Goal: Task Accomplishment & Management: Manage account settings

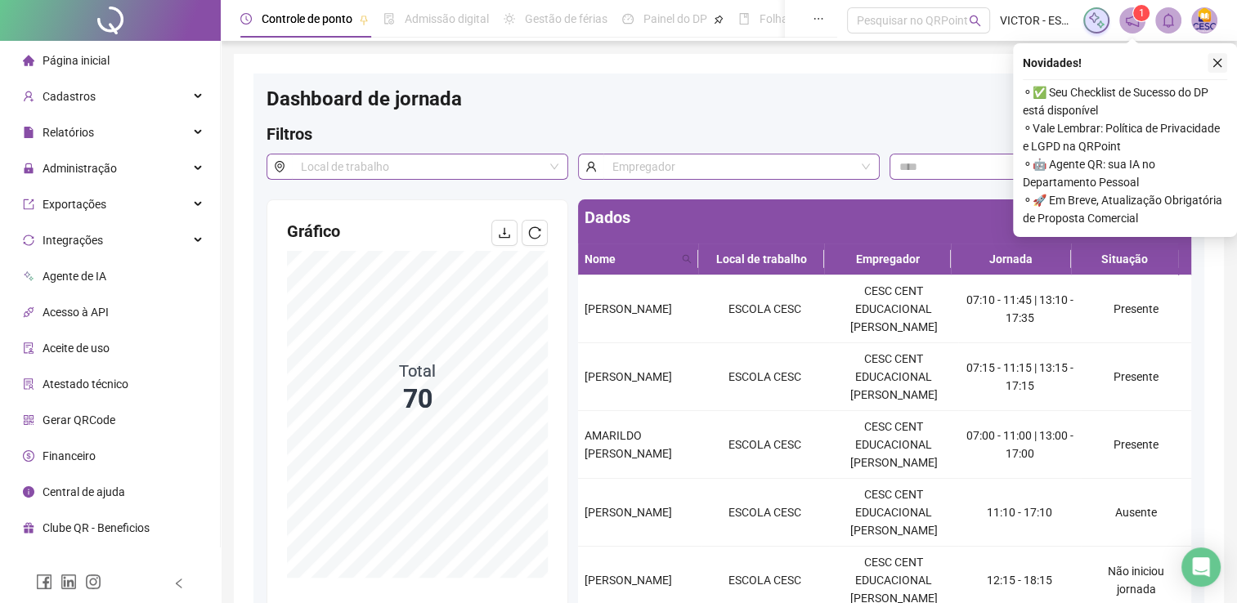
click at [1221, 66] on icon "close" at bounding box center [1217, 63] width 9 height 9
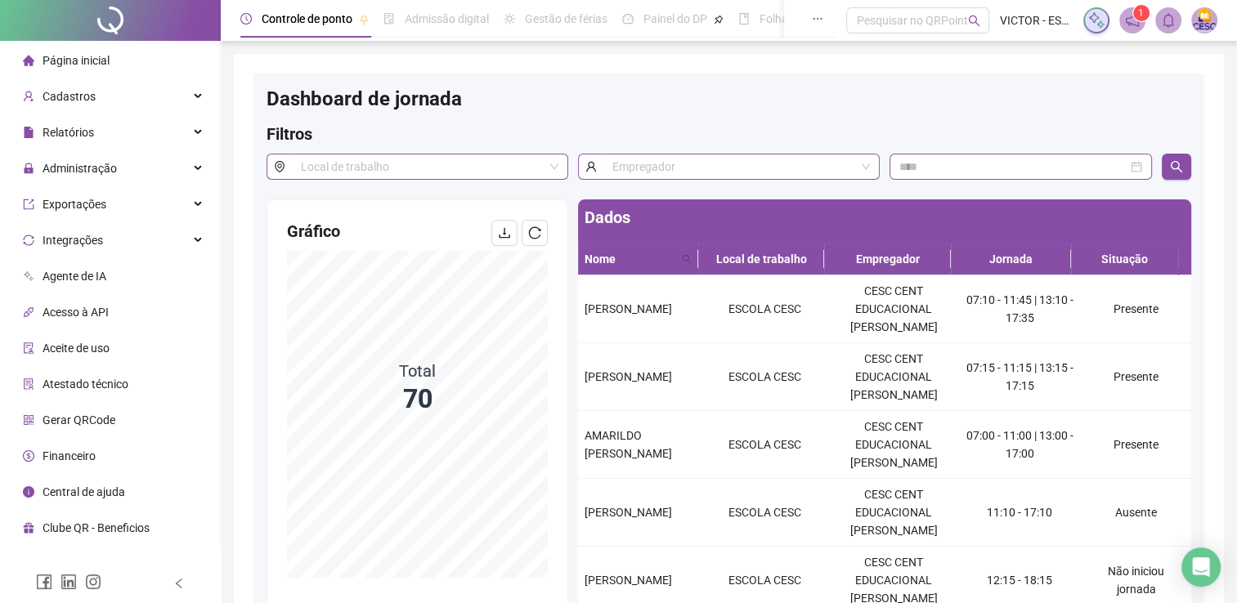
scroll to position [131, 0]
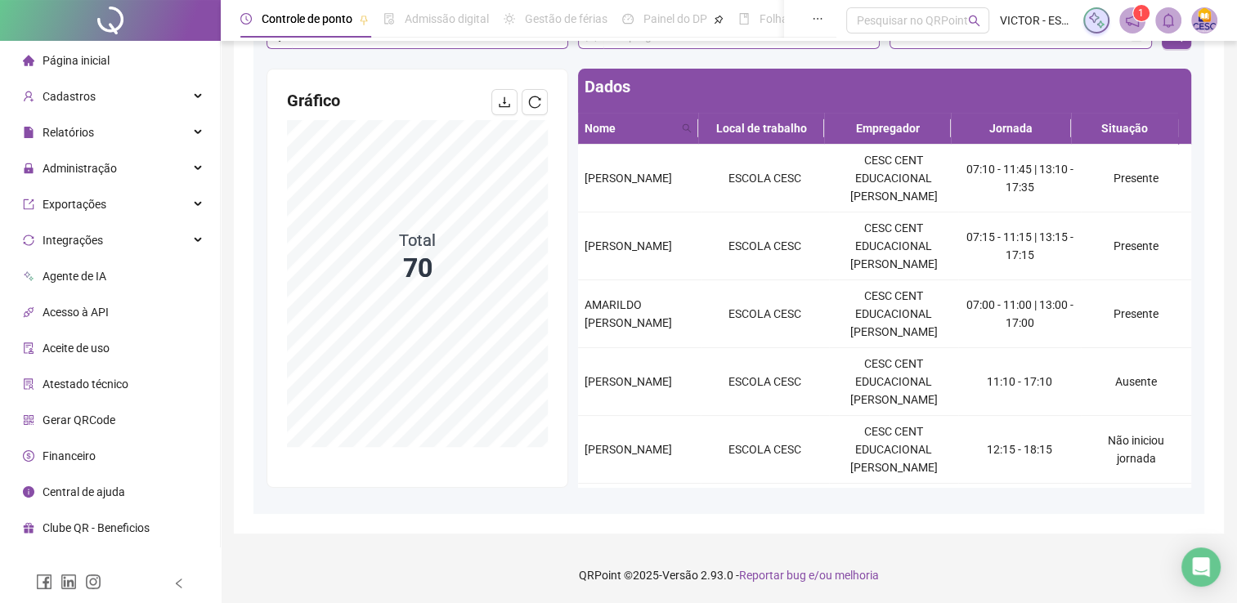
click at [71, 54] on span "Página inicial" at bounding box center [76, 60] width 67 height 13
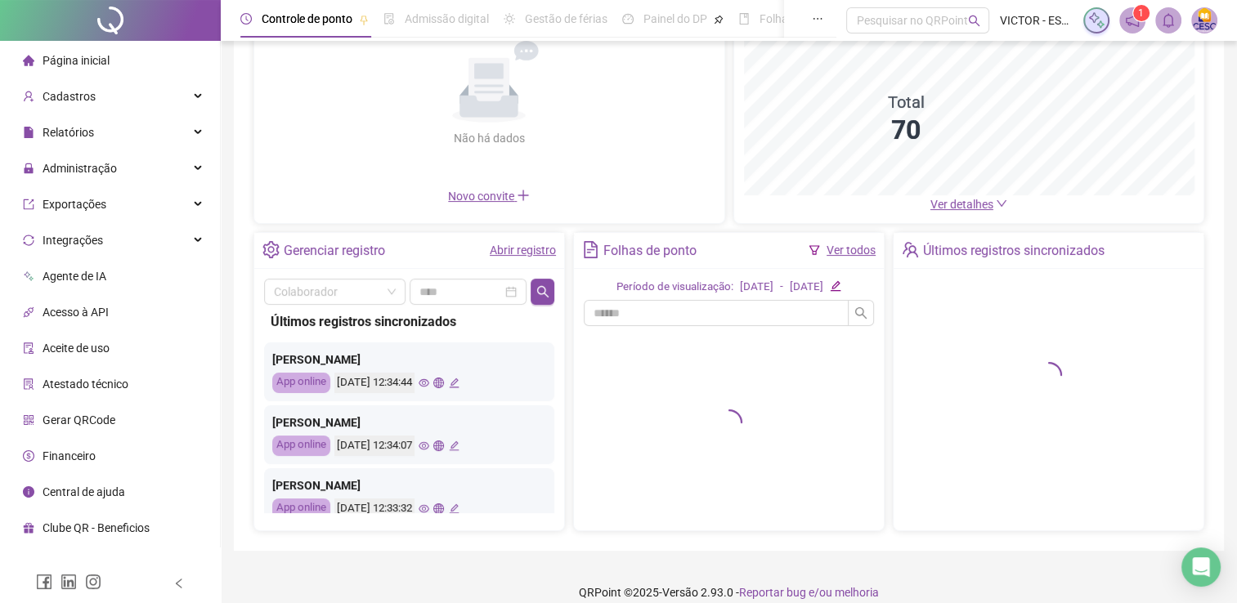
scroll to position [183, 0]
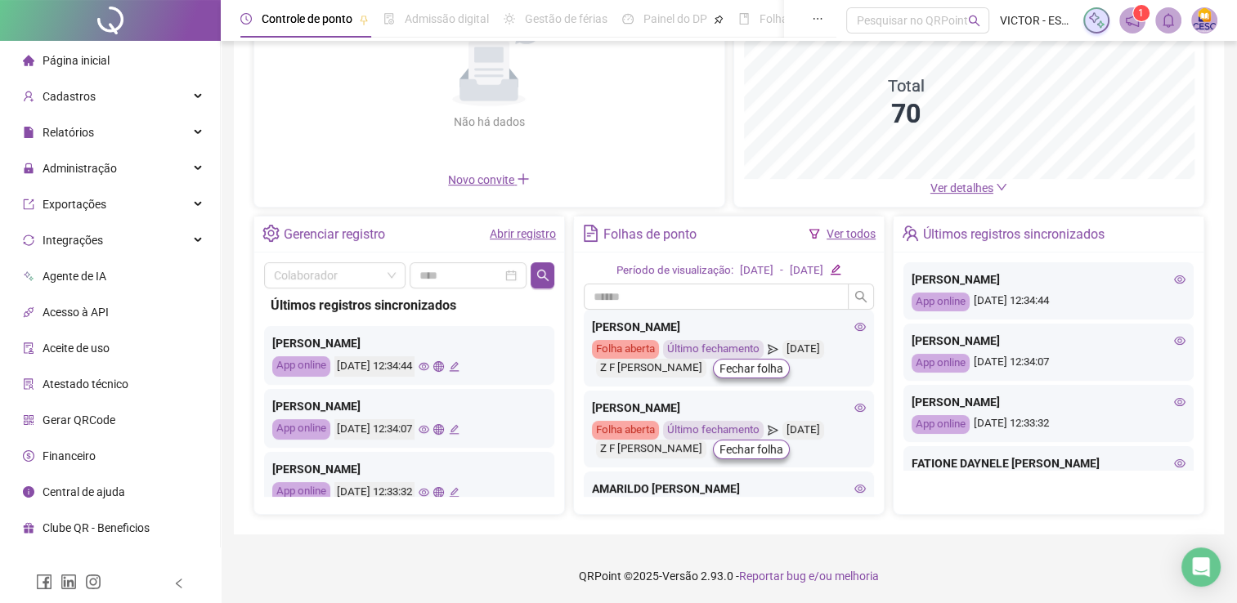
click at [863, 235] on link "Ver todos" at bounding box center [851, 233] width 49 height 13
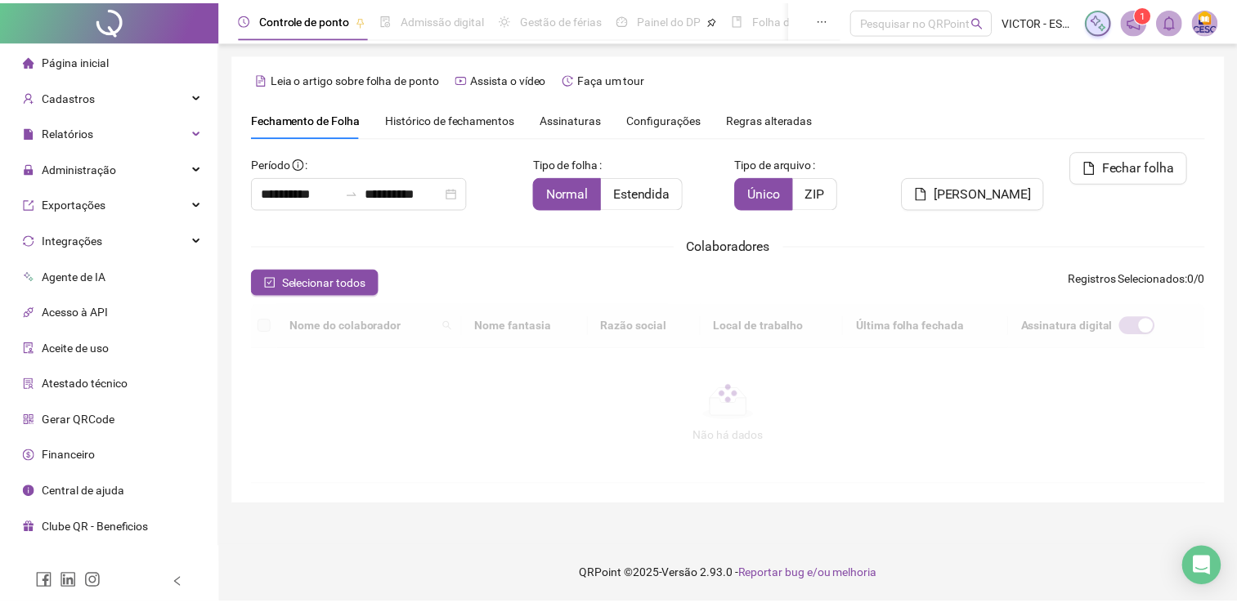
scroll to position [33, 0]
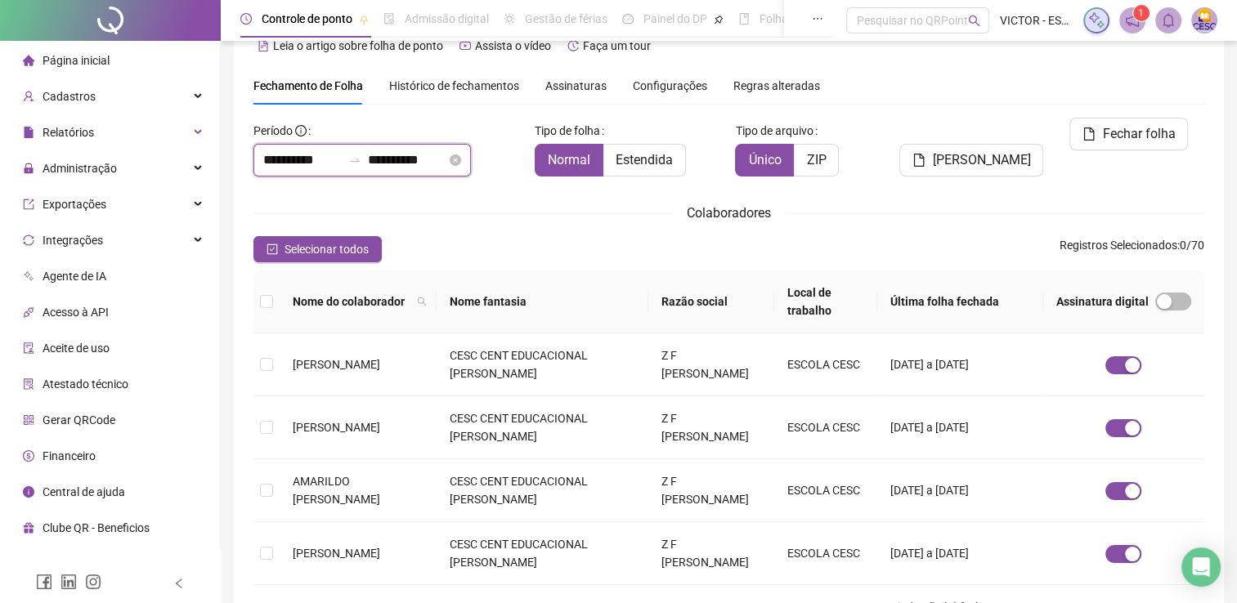
click at [301, 162] on input "**********" at bounding box center [302, 160] width 78 height 20
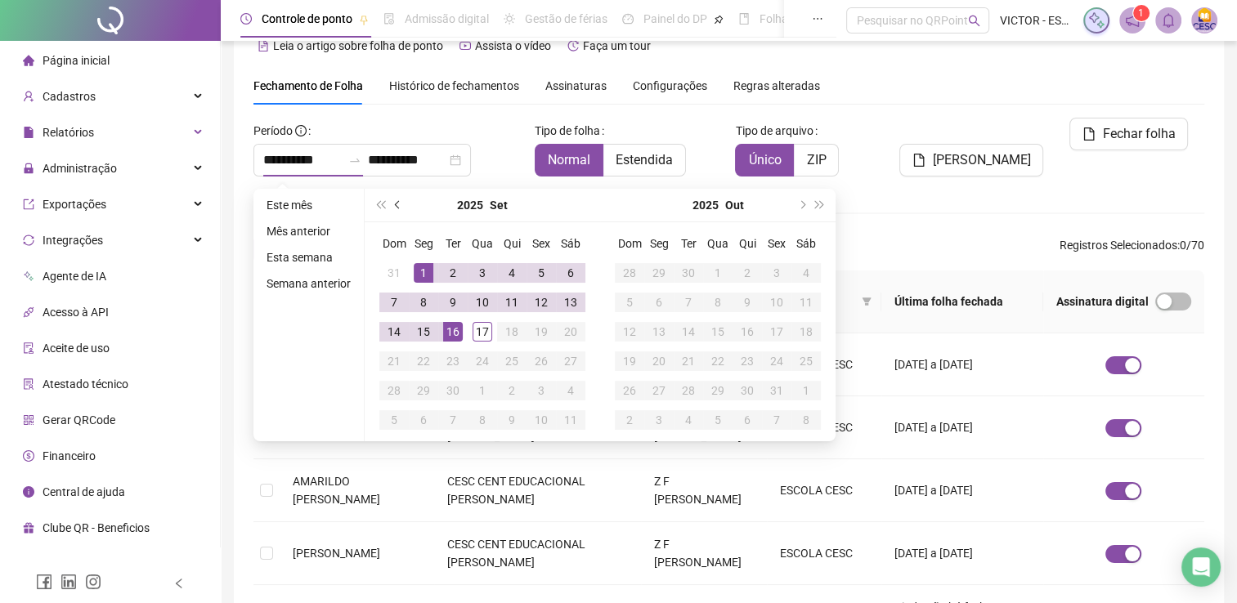
click at [392, 207] on button "prev-year" at bounding box center [398, 205] width 18 height 33
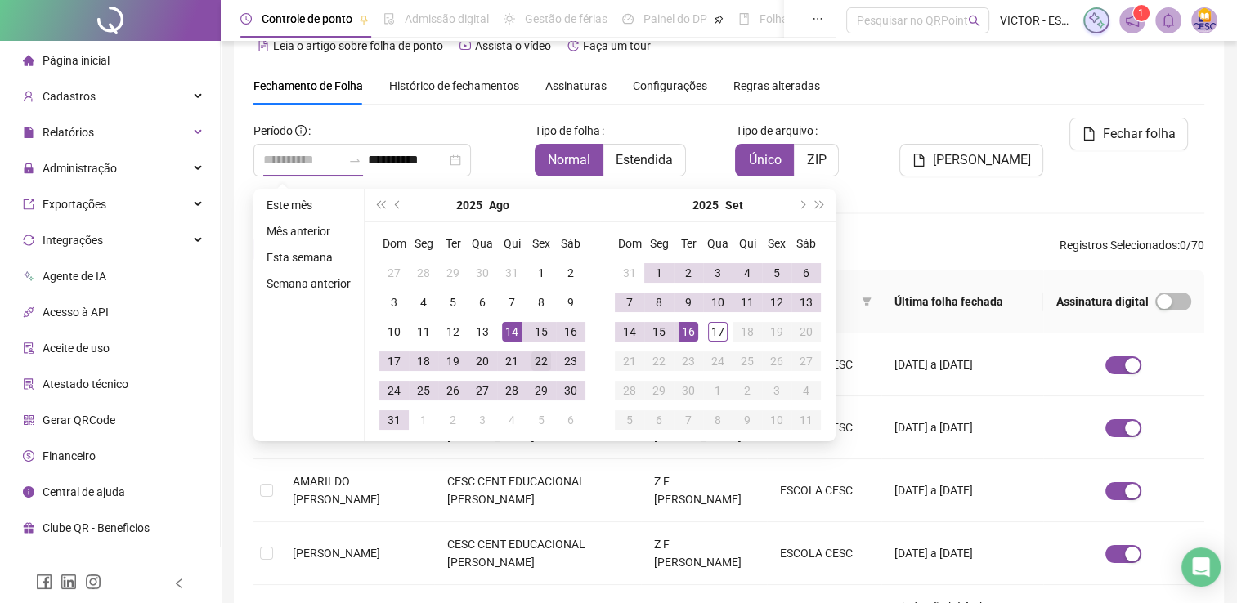
type input "**********"
click at [543, 365] on div "22" at bounding box center [541, 362] width 20 height 20
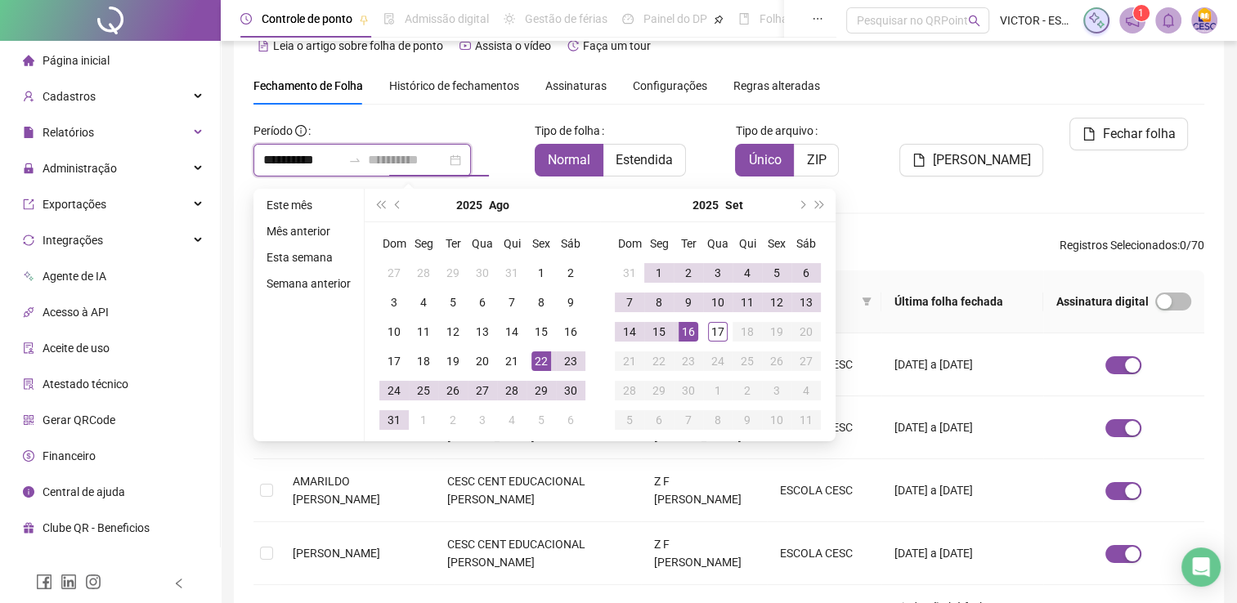
type input "**********"
click at [688, 339] on div "16" at bounding box center [689, 332] width 20 height 20
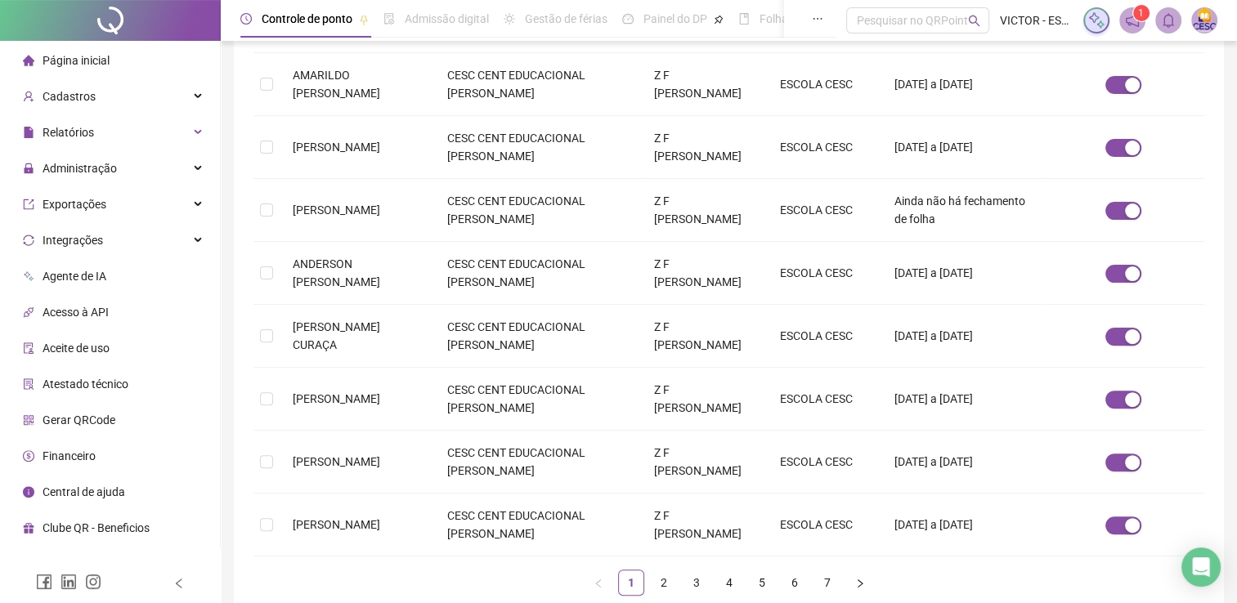
scroll to position [442, 0]
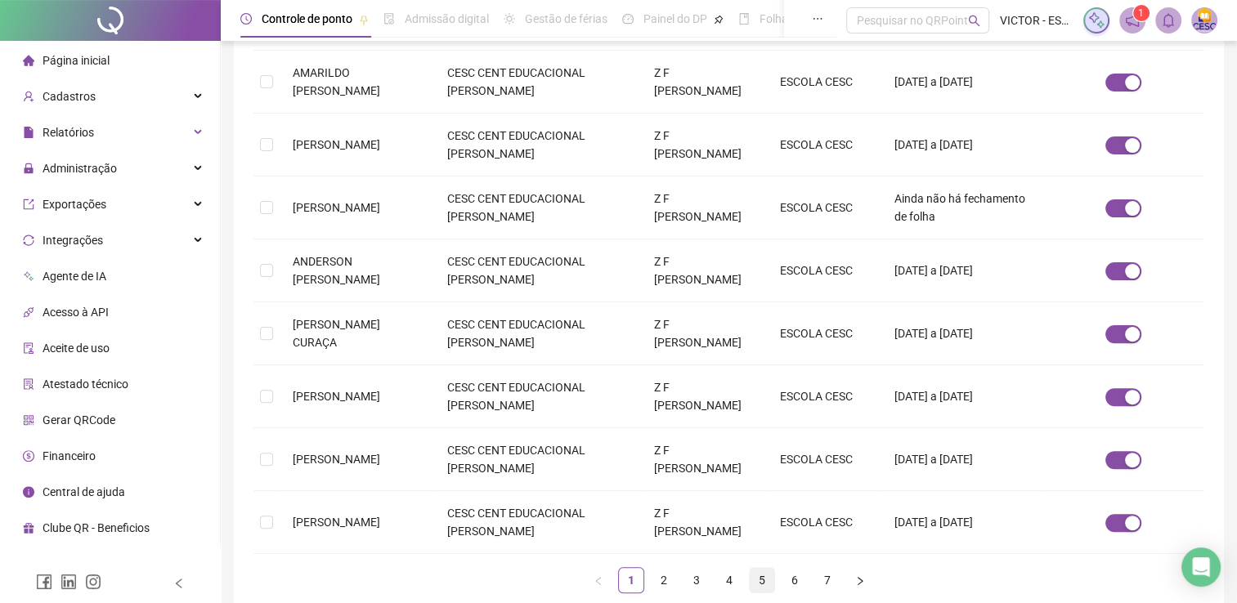
click at [773, 581] on link "5" at bounding box center [762, 580] width 25 height 25
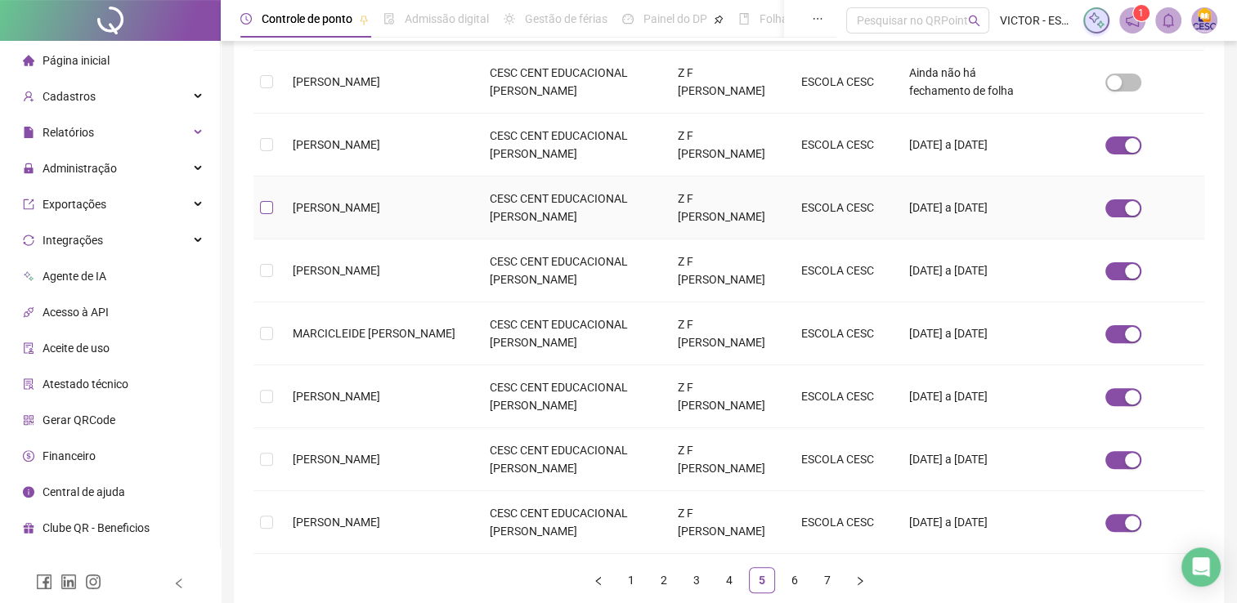
click at [271, 214] on label at bounding box center [266, 208] width 13 height 18
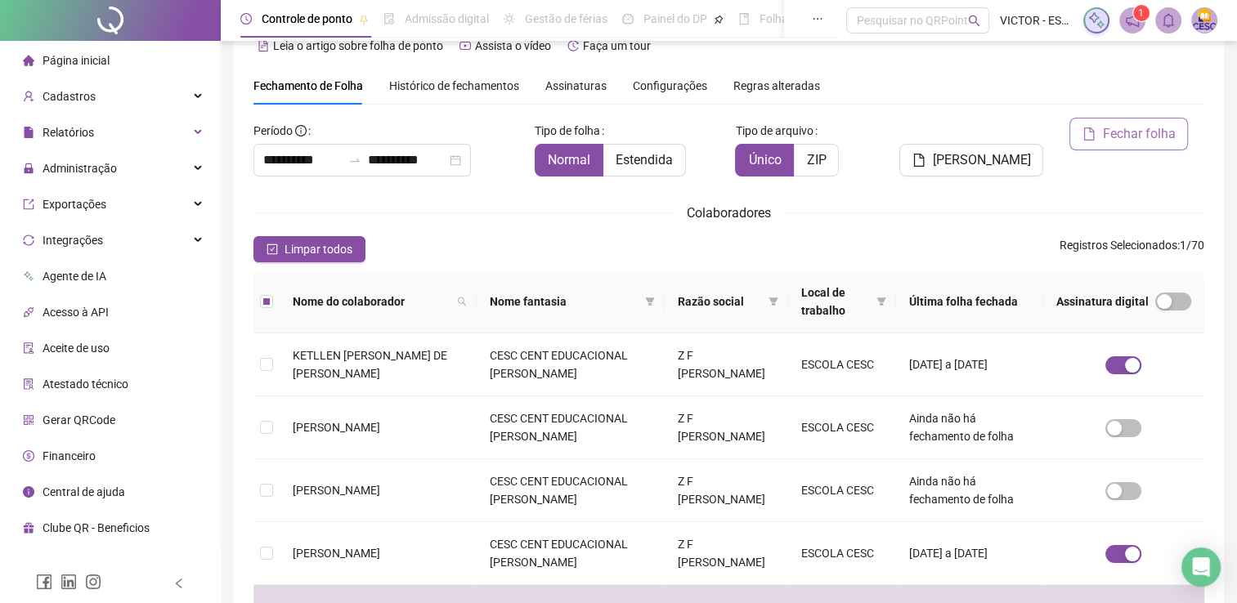
click at [1148, 143] on span "Fechar folha" at bounding box center [1138, 134] width 73 height 20
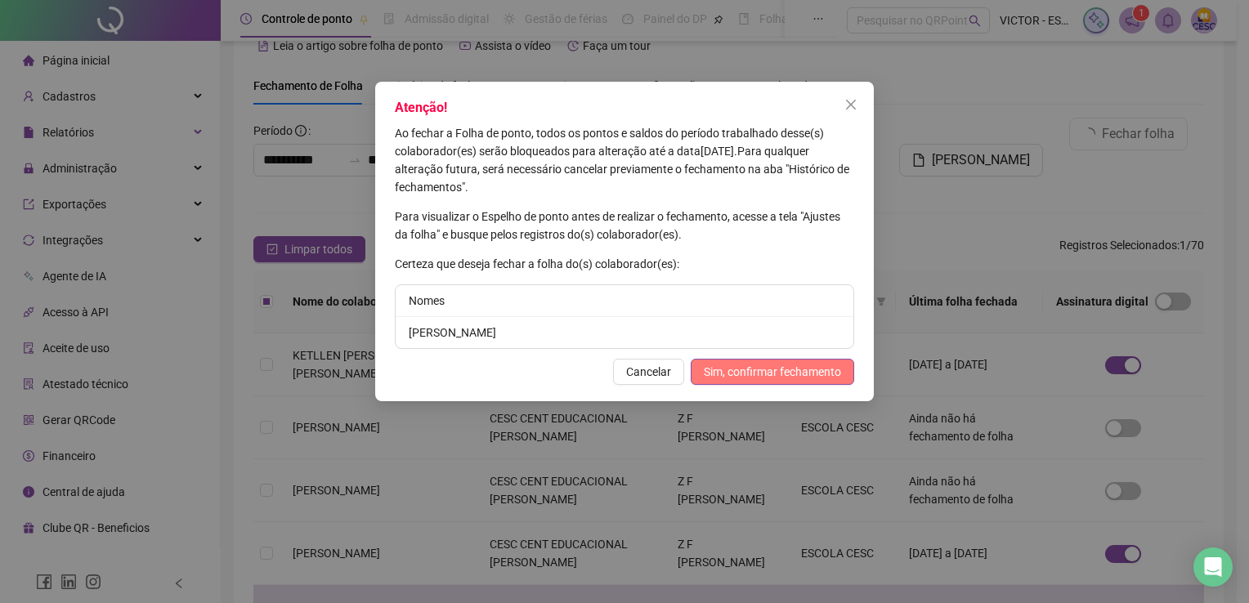
click at [760, 377] on span "Sim, confirmar fechamento" at bounding box center [772, 372] width 137 height 18
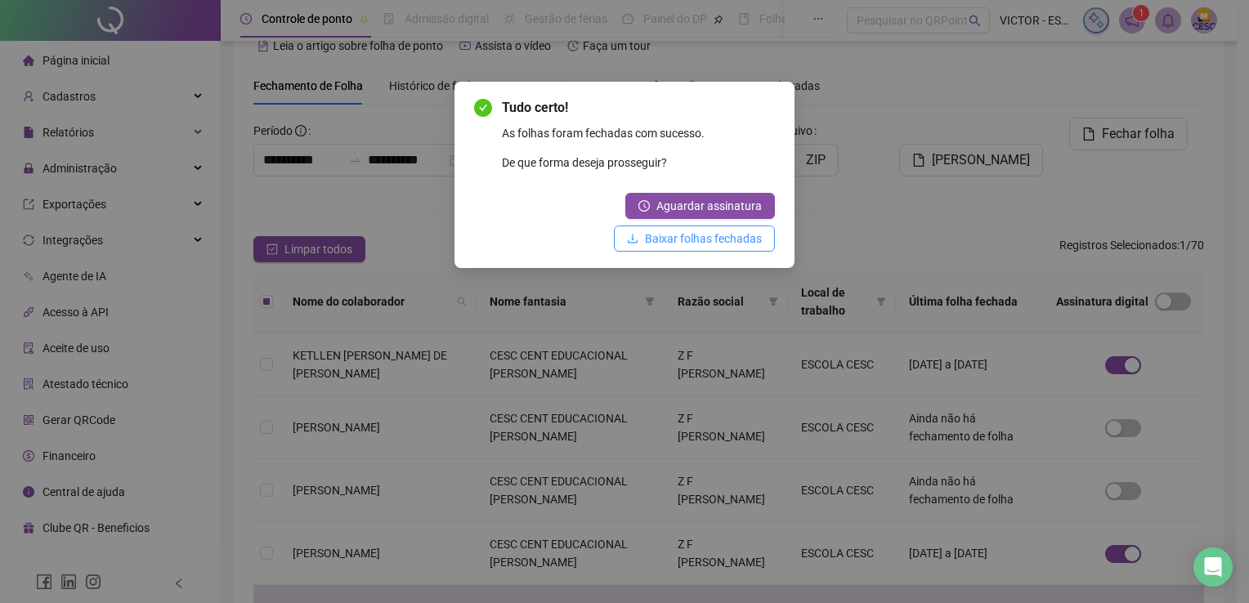
click at [707, 235] on span "Baixar folhas fechadas" at bounding box center [703, 239] width 117 height 18
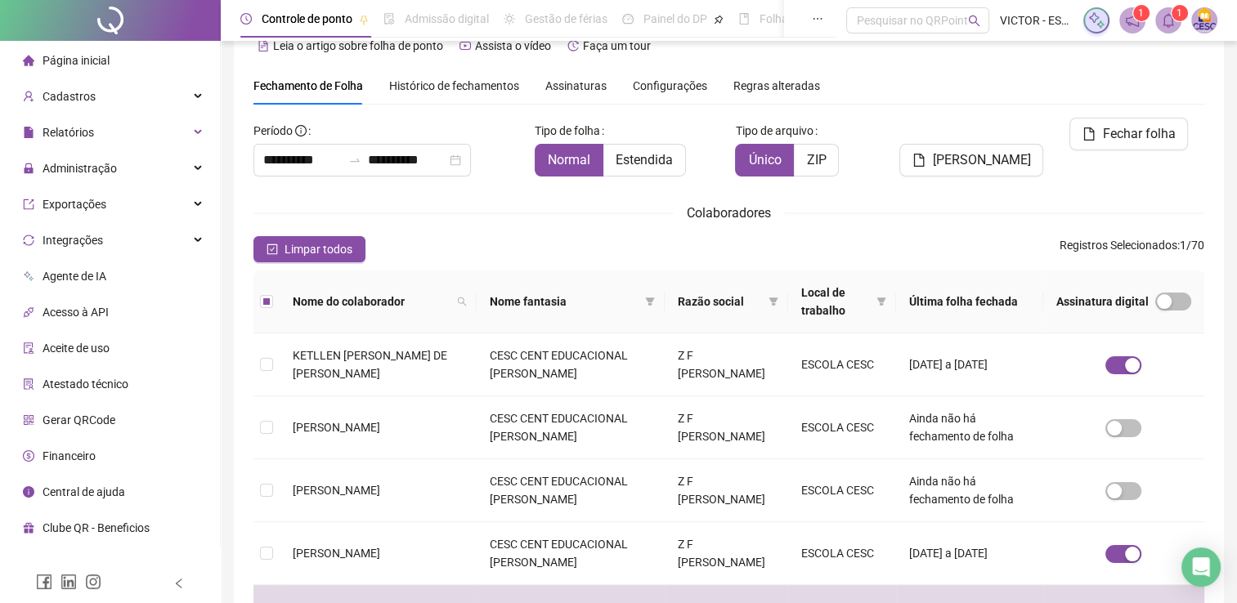
click at [1133, 27] on icon "notification" at bounding box center [1132, 20] width 15 height 15
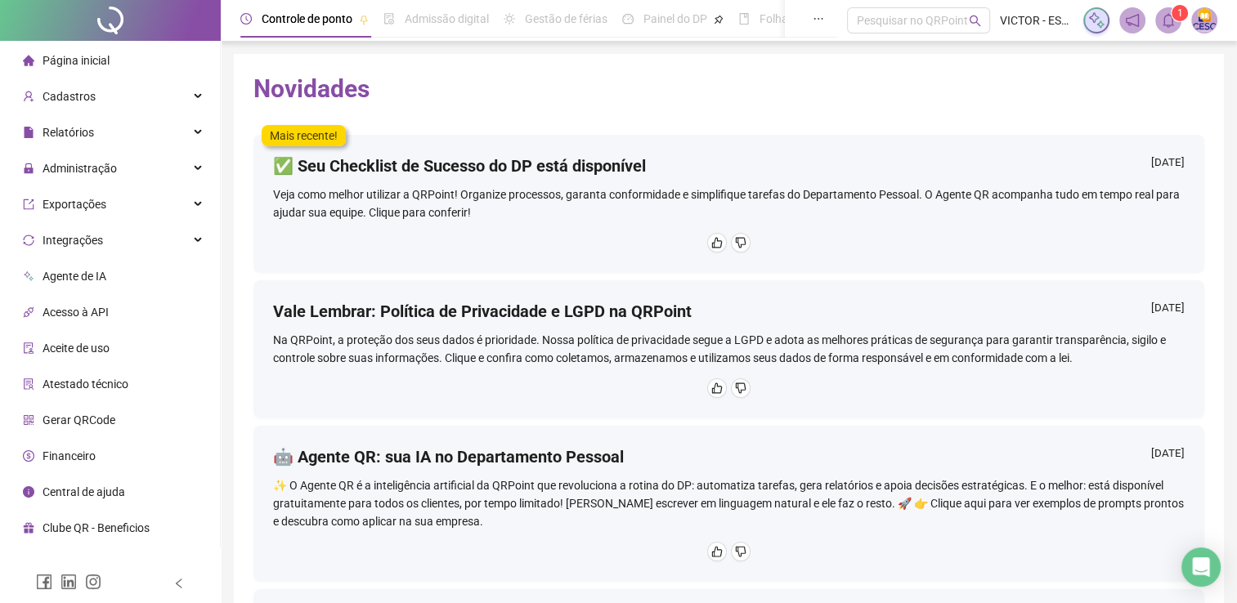
click at [1158, 25] on span at bounding box center [1168, 20] width 26 height 26
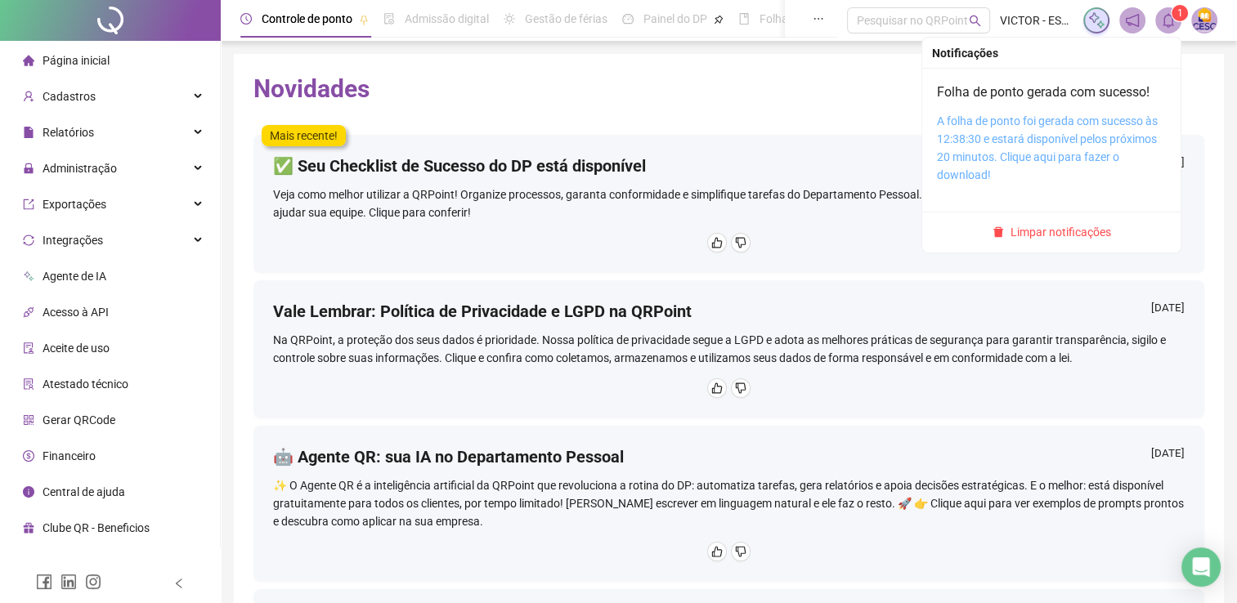
click at [1029, 119] on link "A folha de ponto foi gerada com sucesso às 12:38:30 e estará disponível pelos p…" at bounding box center [1047, 147] width 221 height 67
